Goal: Task Accomplishment & Management: Complete application form

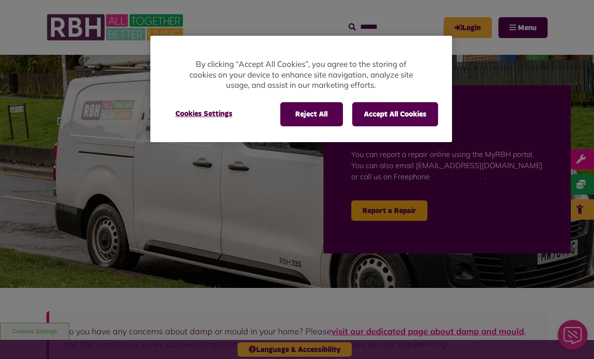
click at [319, 116] on button "Reject All" at bounding box center [311, 114] width 63 height 24
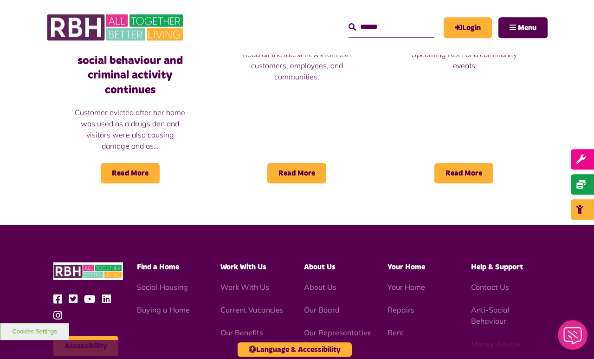
scroll to position [786, 0]
click at [251, 282] on link "Work With Us" at bounding box center [244, 286] width 49 height 9
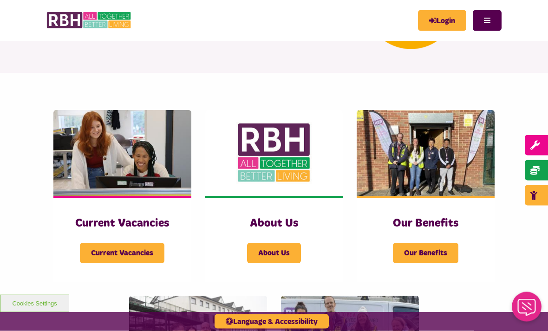
scroll to position [128, 0]
click at [145, 255] on span "Current Vacancies" at bounding box center [122, 253] width 84 height 20
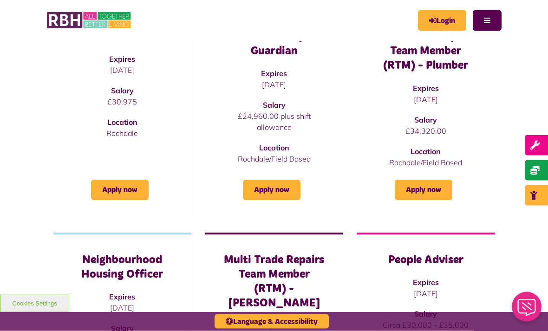
scroll to position [167, 0]
click at [287, 48] on h3 "Community Guardian" at bounding box center [274, 44] width 101 height 29
click at [323, 129] on p "£24,960.00 plus shift allowance" at bounding box center [274, 121] width 101 height 22
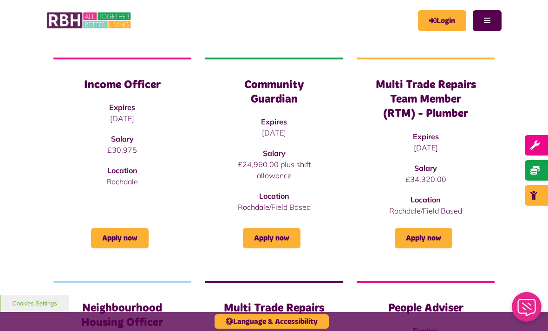
scroll to position [118, 0]
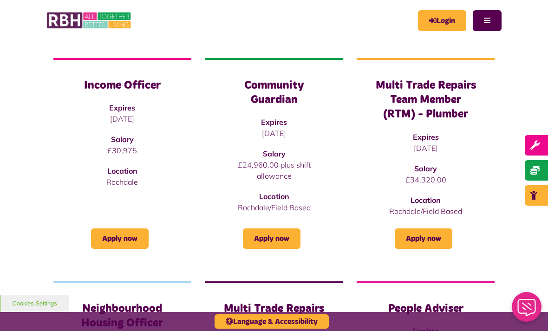
click at [284, 241] on link "Apply now" at bounding box center [272, 238] width 58 height 20
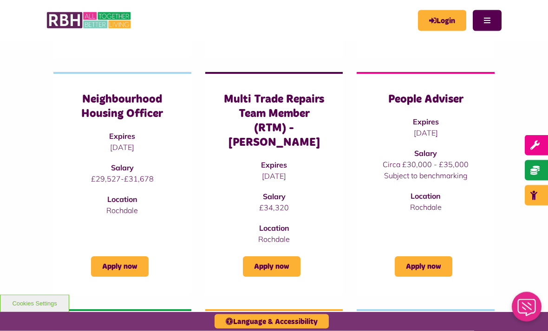
scroll to position [328, 0]
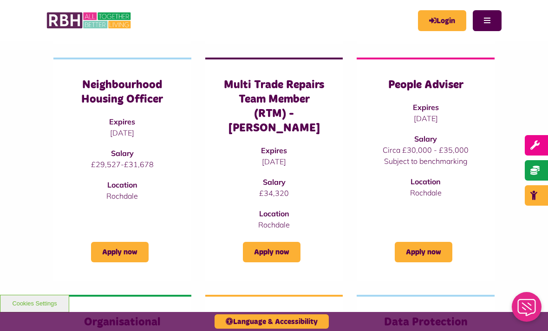
click at [429, 242] on link "Apply now" at bounding box center [424, 252] width 58 height 20
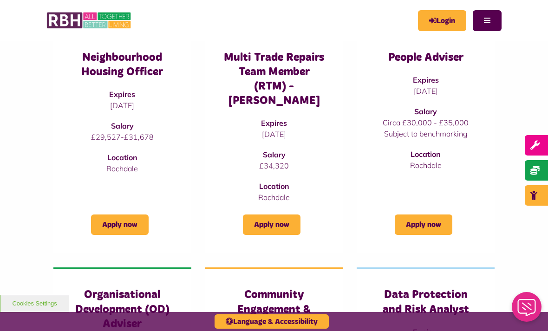
scroll to position [372, 0]
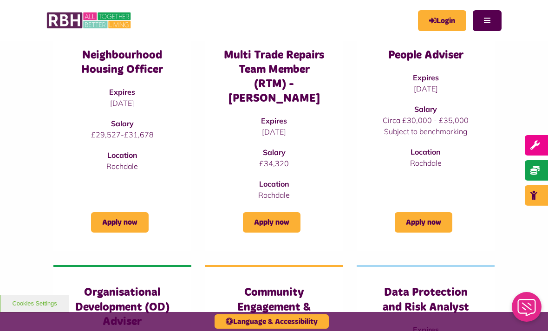
click at [137, 57] on h3 "Neighbourhood Housing Officer" at bounding box center [122, 62] width 101 height 29
click at [138, 212] on link "Apply now" at bounding box center [120, 222] width 58 height 20
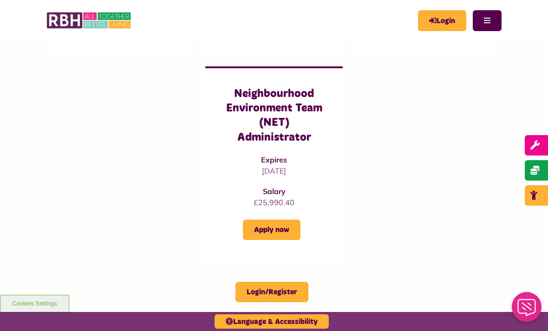
scroll to position [809, 0]
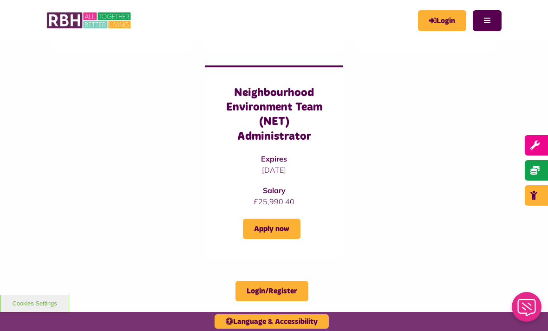
click at [283, 219] on link "Apply now" at bounding box center [272, 229] width 58 height 20
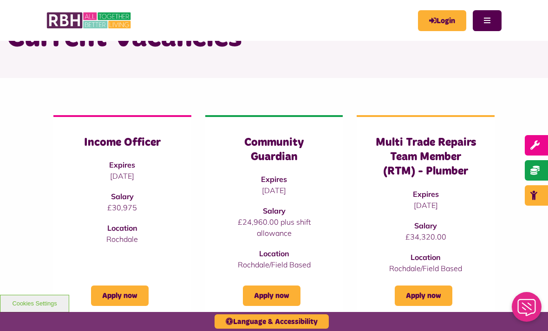
scroll to position [84, 0]
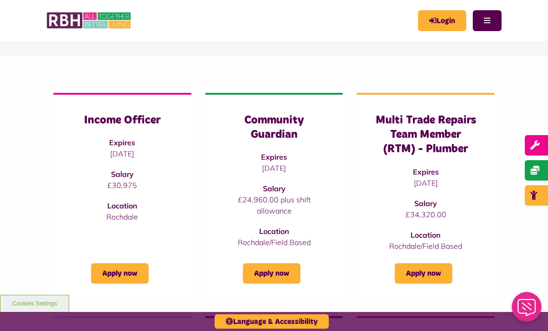
click at [125, 274] on link "Apply now" at bounding box center [120, 273] width 58 height 20
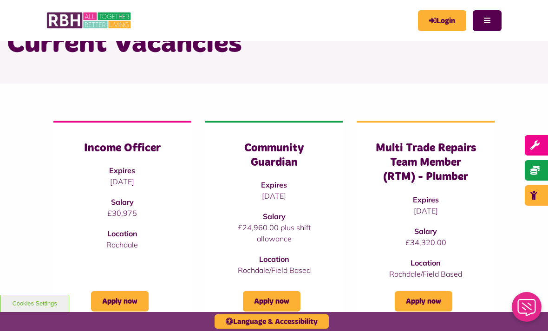
scroll to position [0, 0]
